Goal: Task Accomplishment & Management: Manage account settings

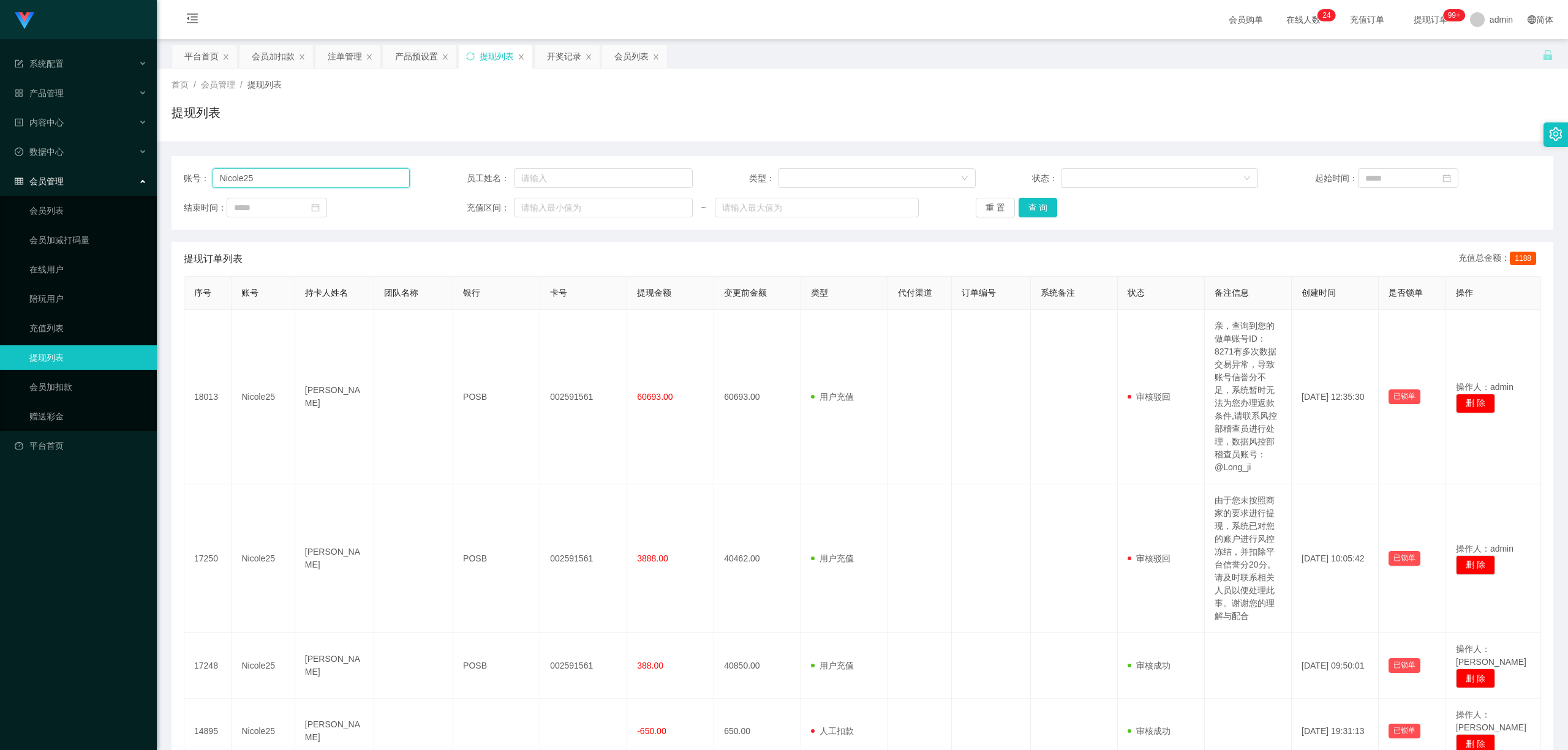
click at [346, 187] on input "Nicole25" at bounding box center [311, 178] width 198 height 20
drag, startPoint x: 64, startPoint y: 366, endPoint x: 148, endPoint y: 295, distance: 110.0
click at [64, 375] on link "会员加扣款" at bounding box center [89, 387] width 118 height 25
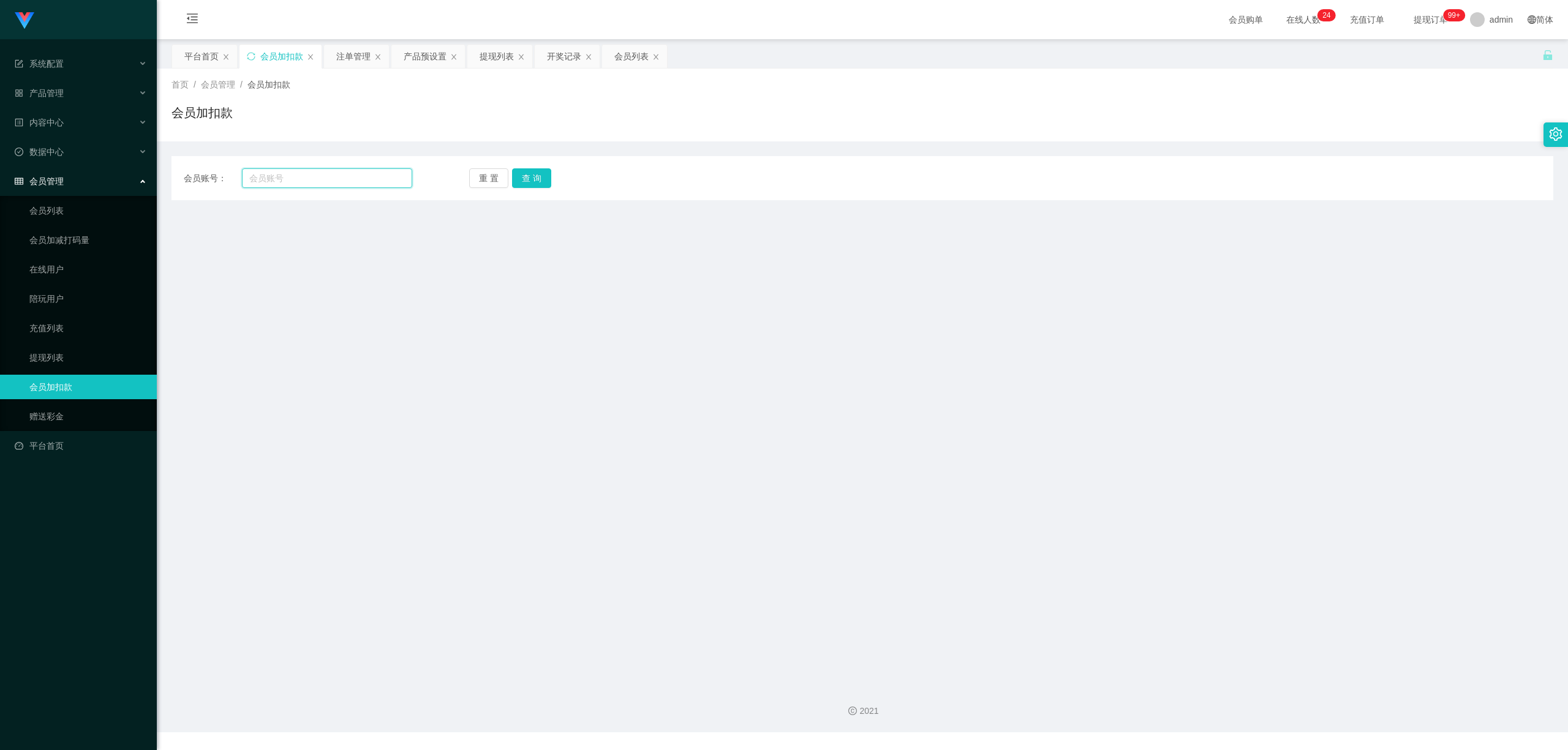
click at [270, 172] on input "text" at bounding box center [327, 178] width 170 height 20
paste input "Nicole25"
type input "Nicole25"
click at [528, 177] on button "查 询" at bounding box center [532, 178] width 39 height 20
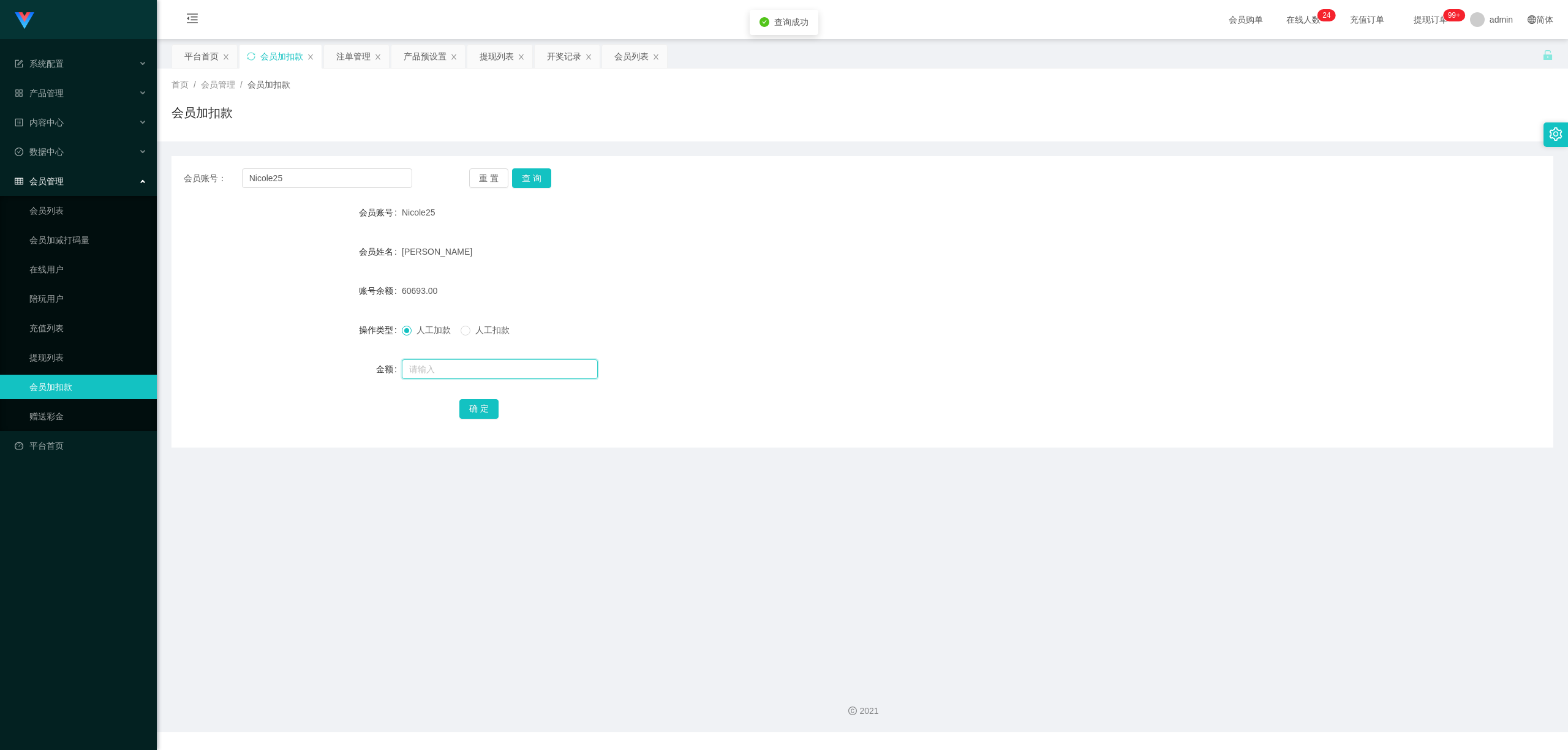
click at [539, 371] on input "text" at bounding box center [500, 369] width 196 height 20
type input "v"
